Goal: Register for event/course: Sign up to attend an event or enroll in a course

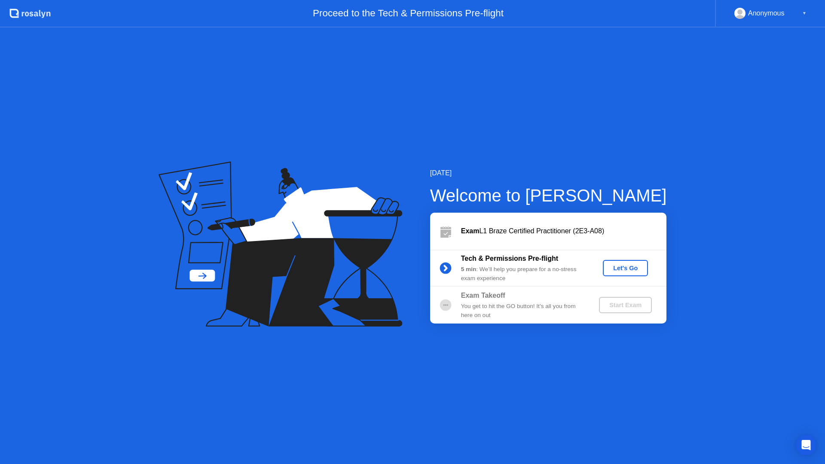
click at [565, 235] on div "Exam L1 Braze Certified Practitioner (2E3-A08)" at bounding box center [564, 231] width 206 height 10
click at [625, 270] on div "Let's Go" at bounding box center [626, 268] width 38 height 7
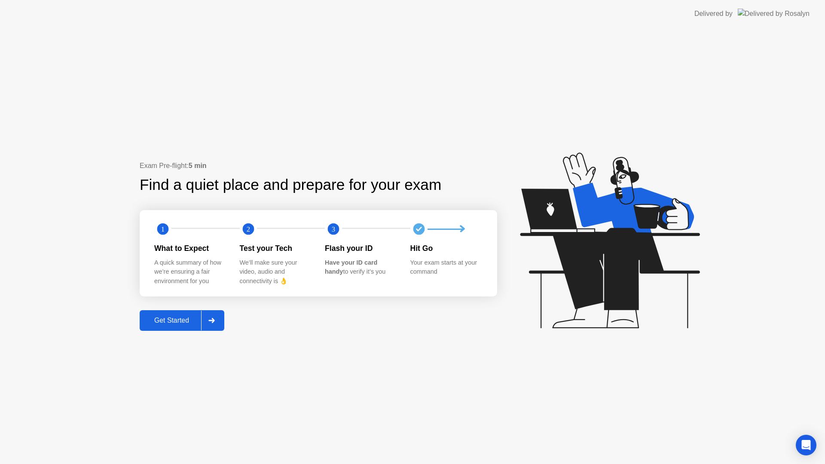
click at [190, 317] on div "Get Started" at bounding box center [171, 321] width 59 height 8
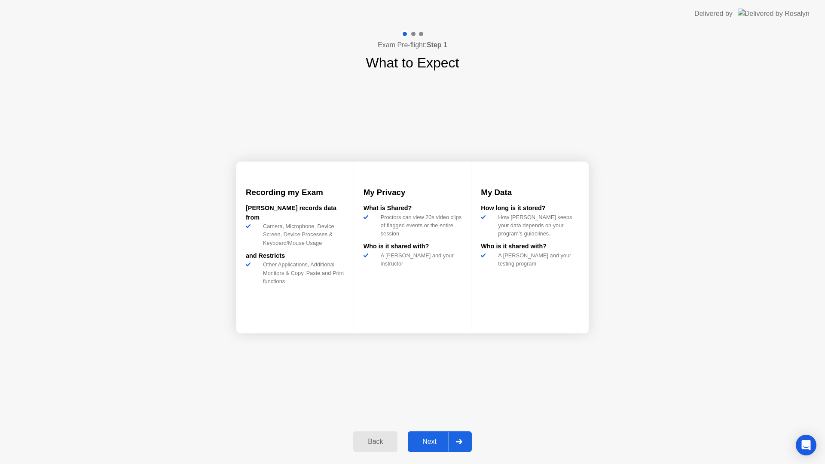
click at [456, 439] on div at bounding box center [459, 442] width 21 height 20
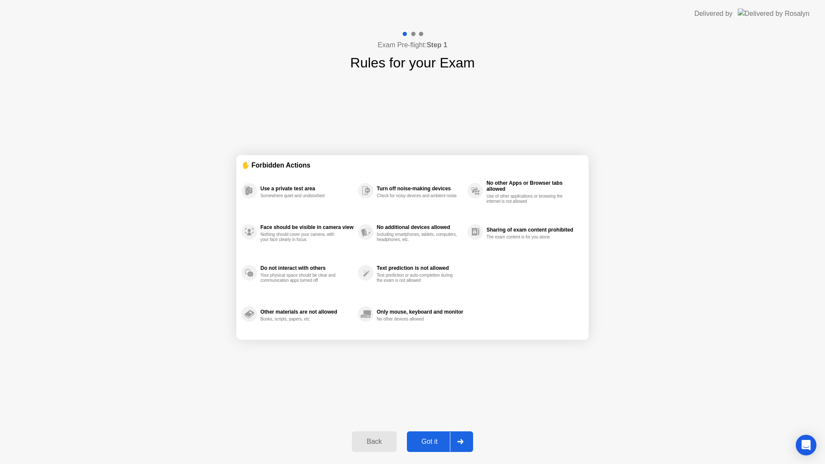
click at [439, 452] on button "Got it" at bounding box center [440, 442] width 66 height 21
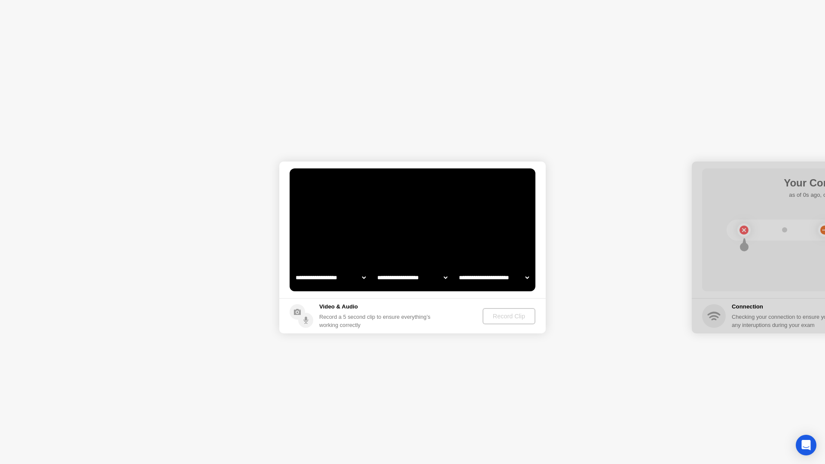
select select "**********"
select select "*******"
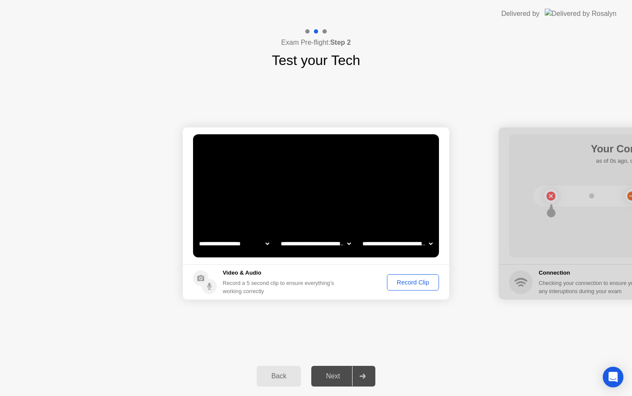
click at [418, 285] on div "Record Clip" at bounding box center [413, 282] width 46 height 7
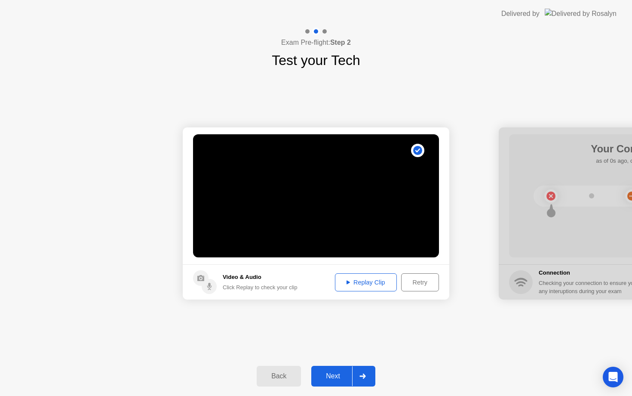
click at [332, 375] on div "Next" at bounding box center [333, 376] width 38 height 8
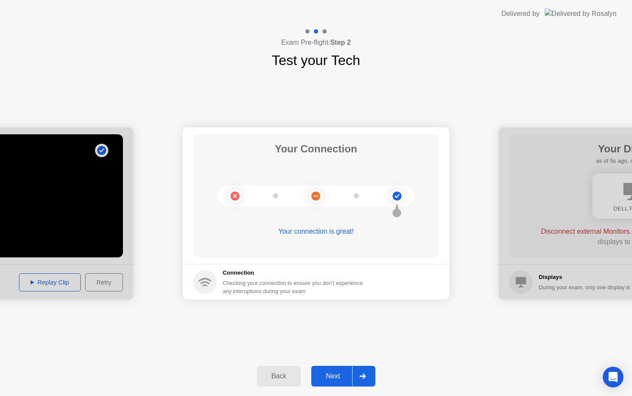
click at [331, 373] on div "Next" at bounding box center [333, 376] width 38 height 8
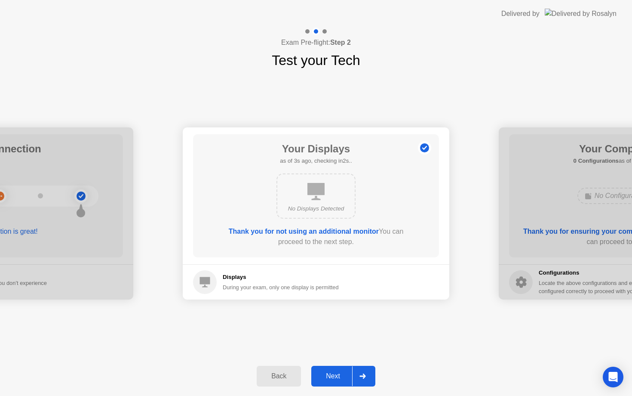
click at [334, 373] on div "Next" at bounding box center [333, 376] width 38 height 8
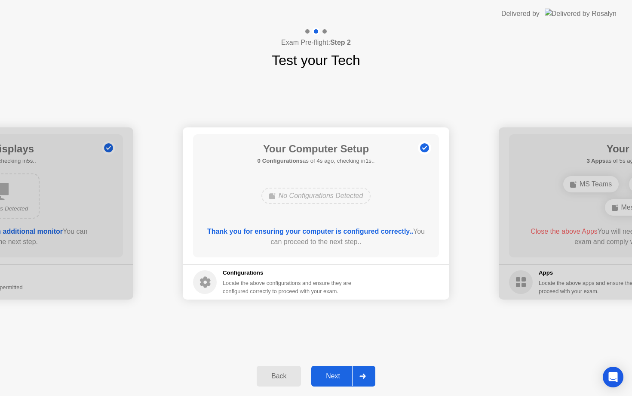
click at [341, 374] on div "Next" at bounding box center [333, 376] width 38 height 8
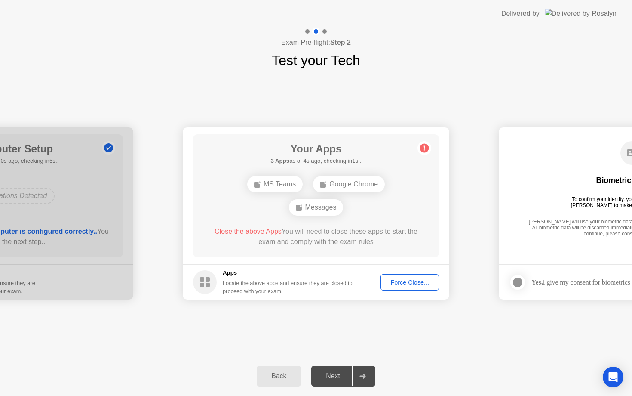
click at [410, 282] on div "Force Close..." at bounding box center [409, 282] width 52 height 7
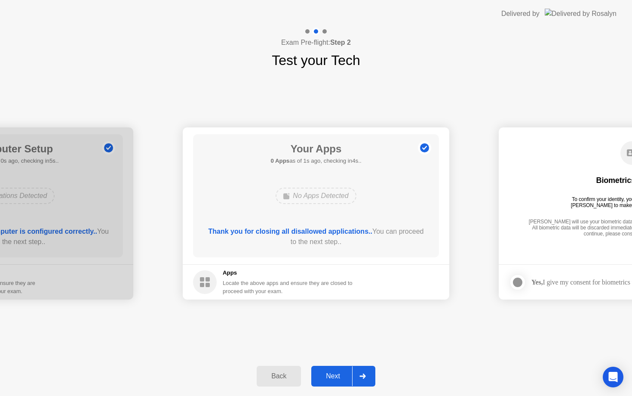
click at [332, 376] on div "Next" at bounding box center [333, 376] width 38 height 8
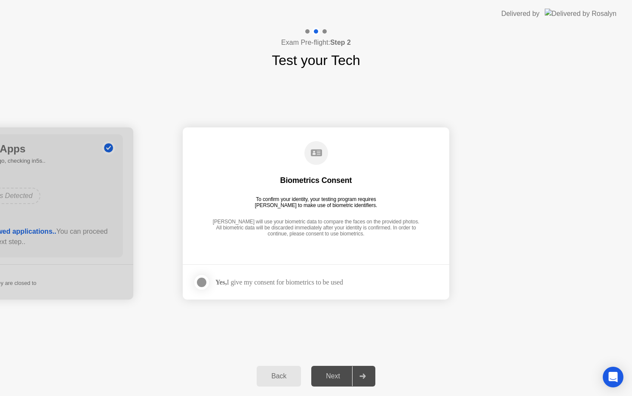
click at [201, 286] on div at bounding box center [201, 282] width 10 height 10
click at [340, 378] on div "Next" at bounding box center [333, 376] width 38 height 8
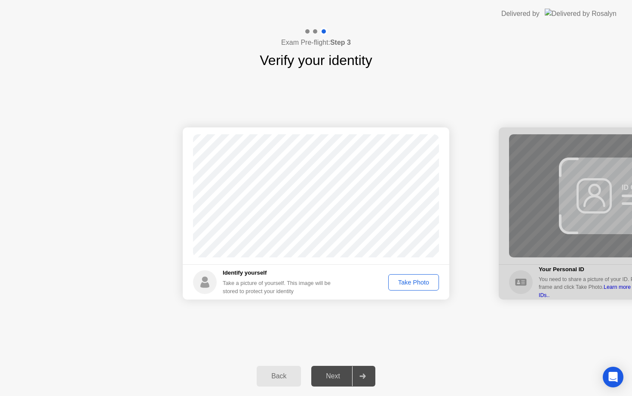
click at [417, 284] on div "Take Photo" at bounding box center [413, 282] width 45 height 7
click at [333, 377] on div "Next" at bounding box center [333, 376] width 38 height 8
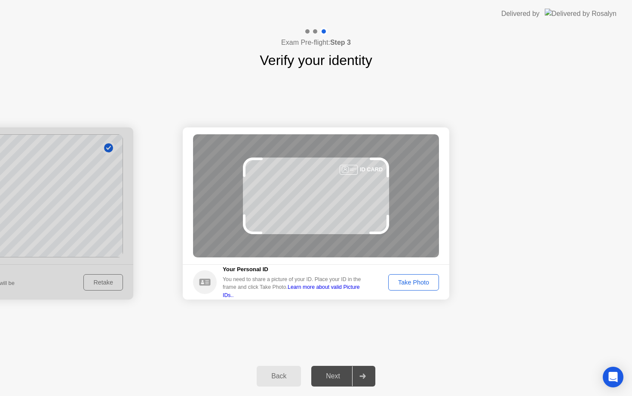
click at [413, 285] on div "Take Photo" at bounding box center [413, 282] width 45 height 7
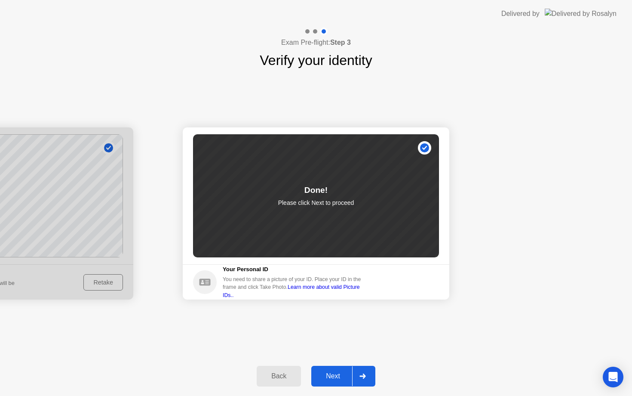
click at [320, 374] on div "Next" at bounding box center [333, 376] width 38 height 8
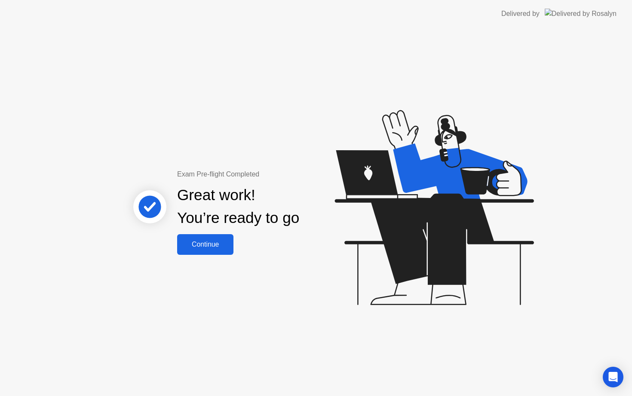
click at [213, 246] on div "Continue" at bounding box center [205, 244] width 51 height 8
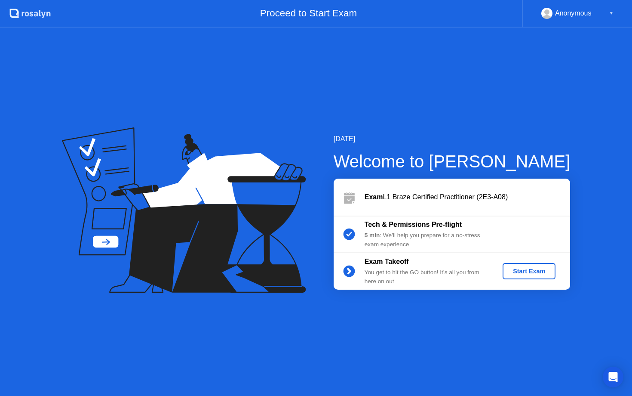
click at [549, 274] on div "Start Exam" at bounding box center [529, 270] width 46 height 7
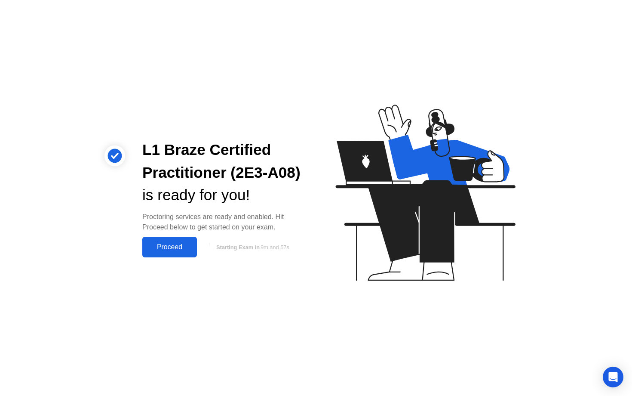
click at [169, 243] on div "Proceed" at bounding box center [169, 247] width 49 height 8
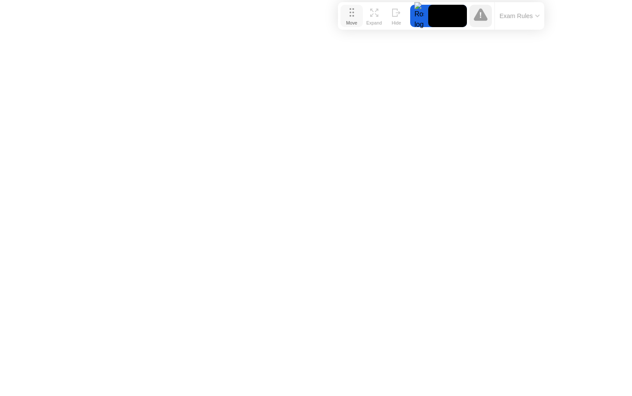
drag, startPoint x: 223, startPoint y: 376, endPoint x: 348, endPoint y: 10, distance: 386.7
click at [348, 10] on button "Move" at bounding box center [351, 16] width 22 height 22
click at [537, 16] on icon at bounding box center [537, 16] width 4 height 3
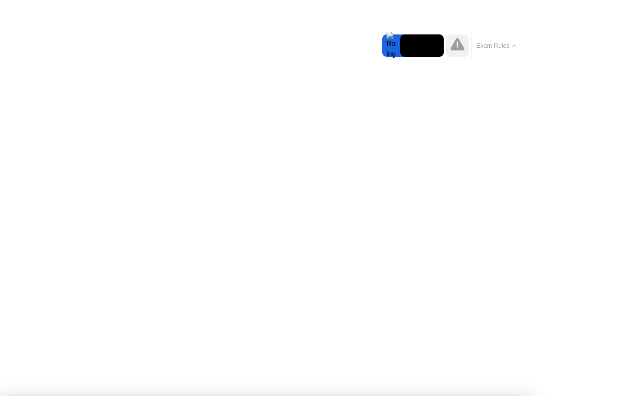
click at [516, 42] on button "Exam Rules" at bounding box center [497, 46] width 46 height 8
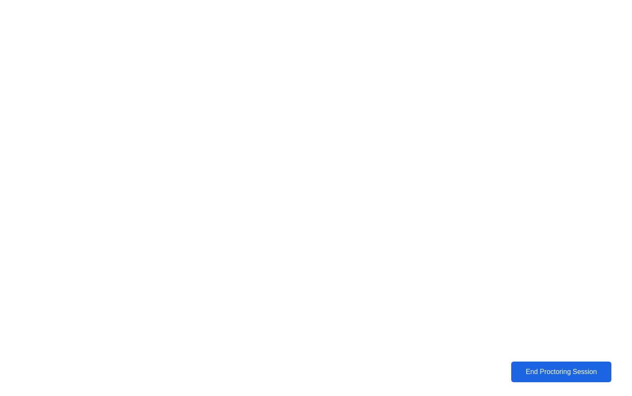
click at [537, 372] on div "End Proctoring Session" at bounding box center [561, 372] width 95 height 8
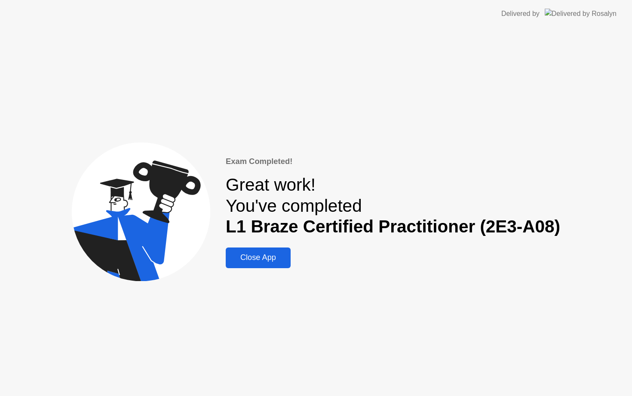
click at [271, 253] on div "Close App" at bounding box center [258, 257] width 60 height 9
